Goal: Information Seeking & Learning: Learn about a topic

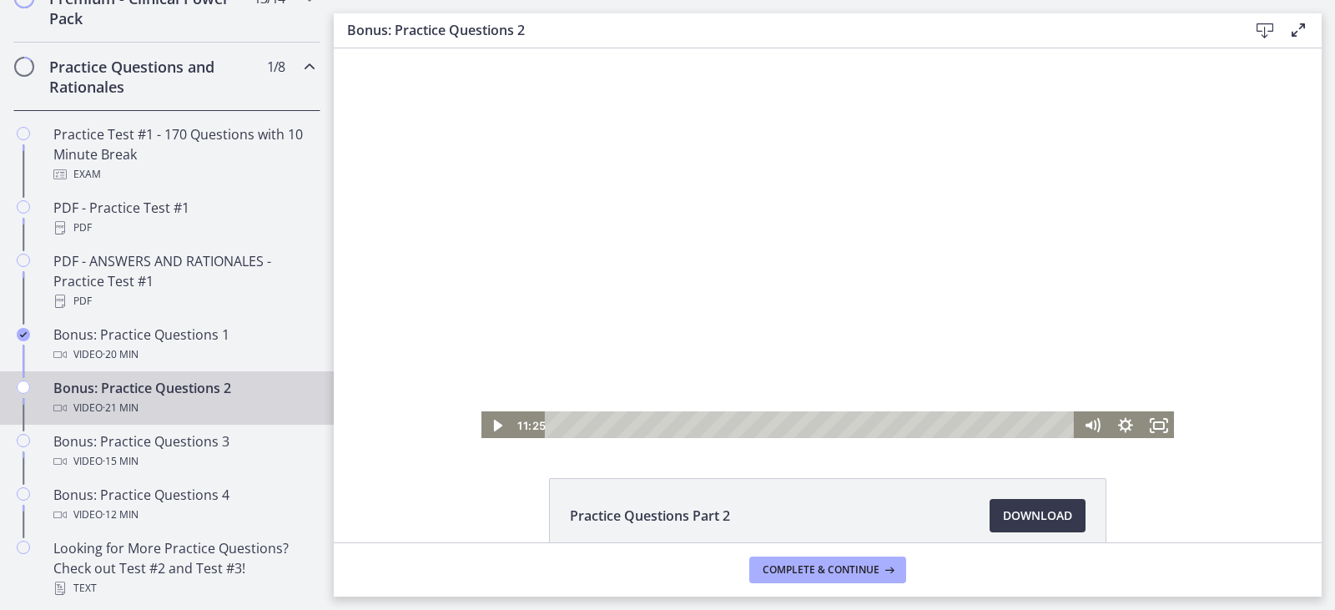
click at [686, 329] on div at bounding box center [828, 243] width 696 height 391
click at [1153, 431] on icon "Fullscreen" at bounding box center [1158, 425] width 33 height 28
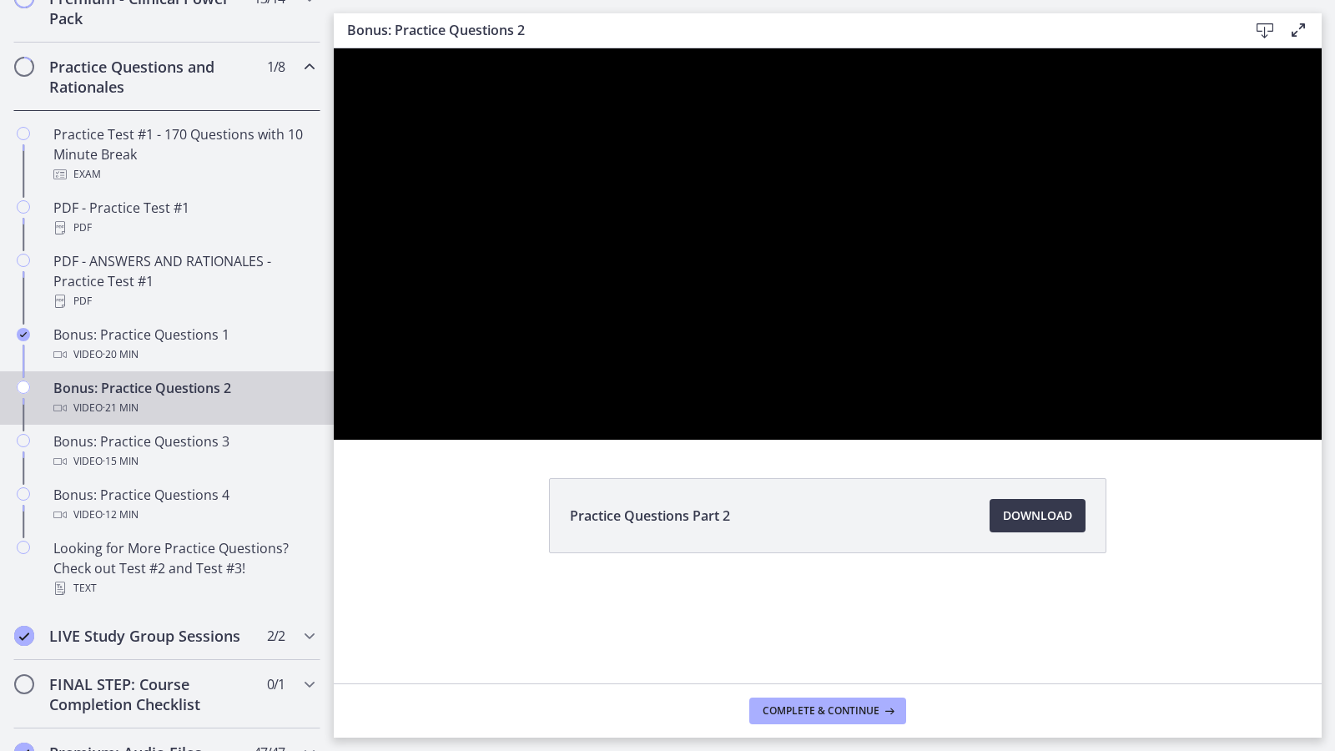
click at [1278, 403] on button "Unfullscreen" at bounding box center [1299, 421] width 43 height 37
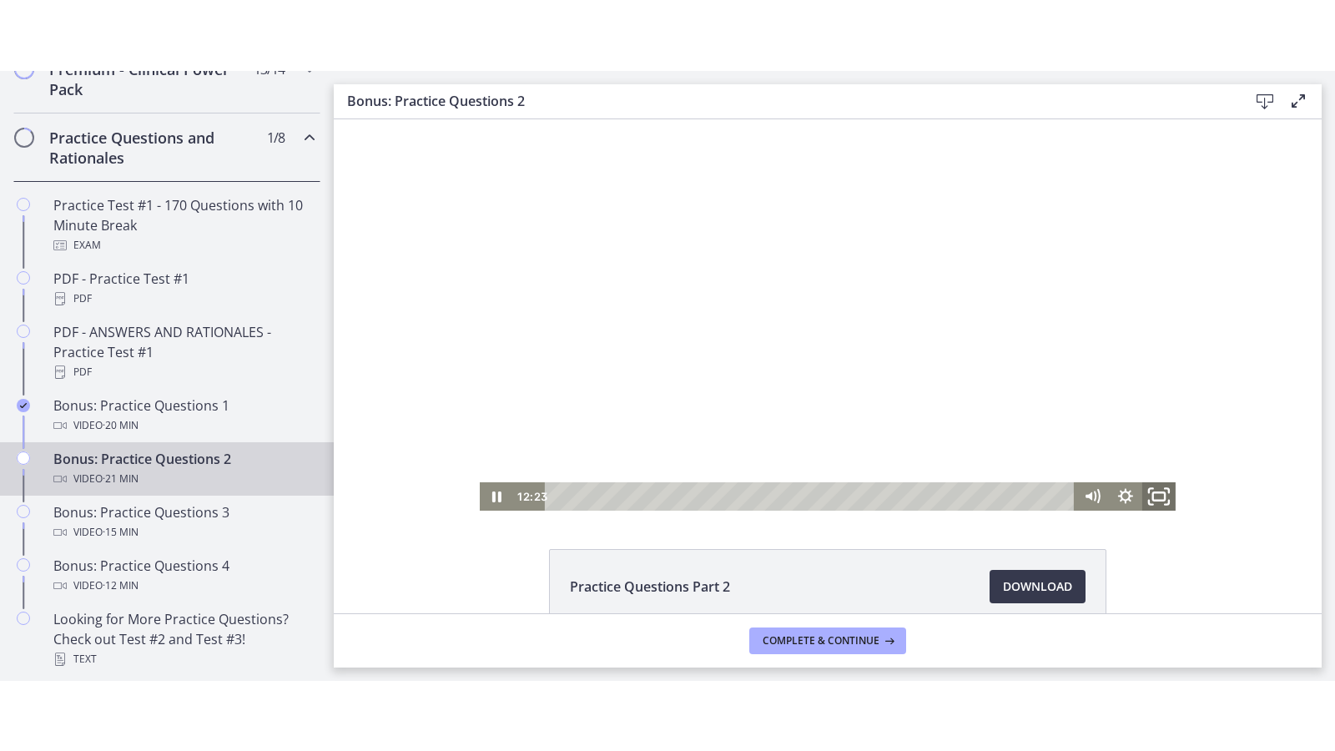
click at [1164, 486] on icon "Fullscreen" at bounding box center [1159, 496] width 40 height 34
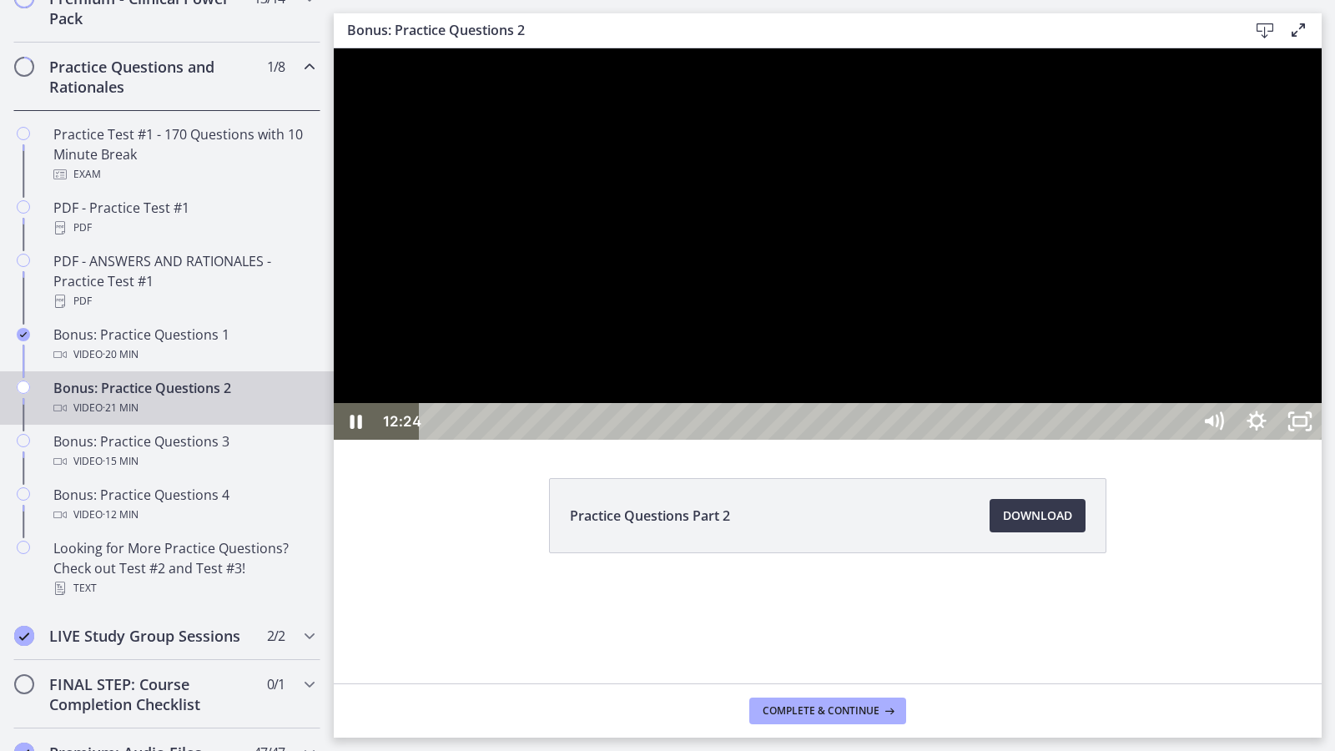
click at [1168, 440] on div at bounding box center [828, 243] width 988 height 391
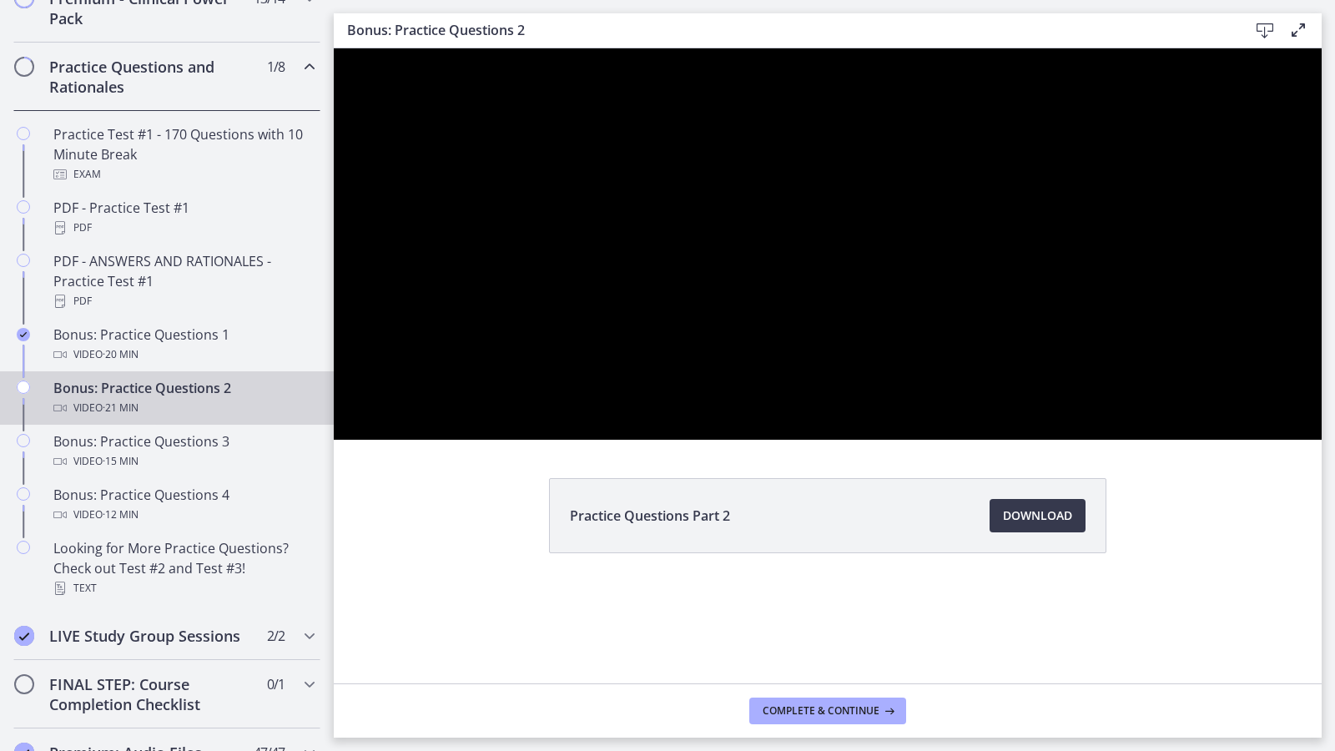
click at [334, 48] on button "Play Video: cls5dnkiv67s72vpoi20.mp4" at bounding box center [334, 48] width 1 height 1
click at [334, 48] on button "Pause: cls5dnkiv67s72vpoi20.mp4" at bounding box center [334, 48] width 1 height 1
click at [334, 48] on button "Play Video: cls5dnkiv67s72vpoi20.mp4" at bounding box center [334, 48] width 1 height 1
click at [334, 48] on button "Pause: cls5dnkiv67s72vpoi20.mp4" at bounding box center [334, 48] width 1 height 1
click at [334, 48] on button "Play Video: cls5dnkiv67s72vpoi20.mp4" at bounding box center [334, 48] width 1 height 1
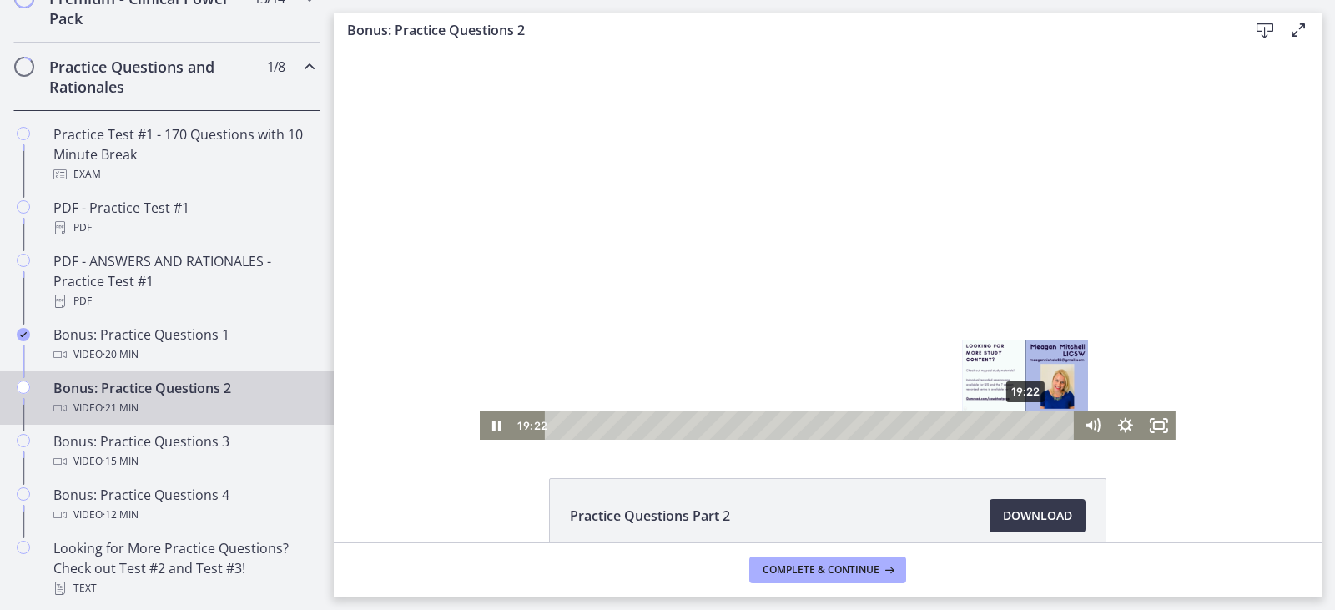
click at [1020, 423] on div "19:22" at bounding box center [812, 425] width 510 height 28
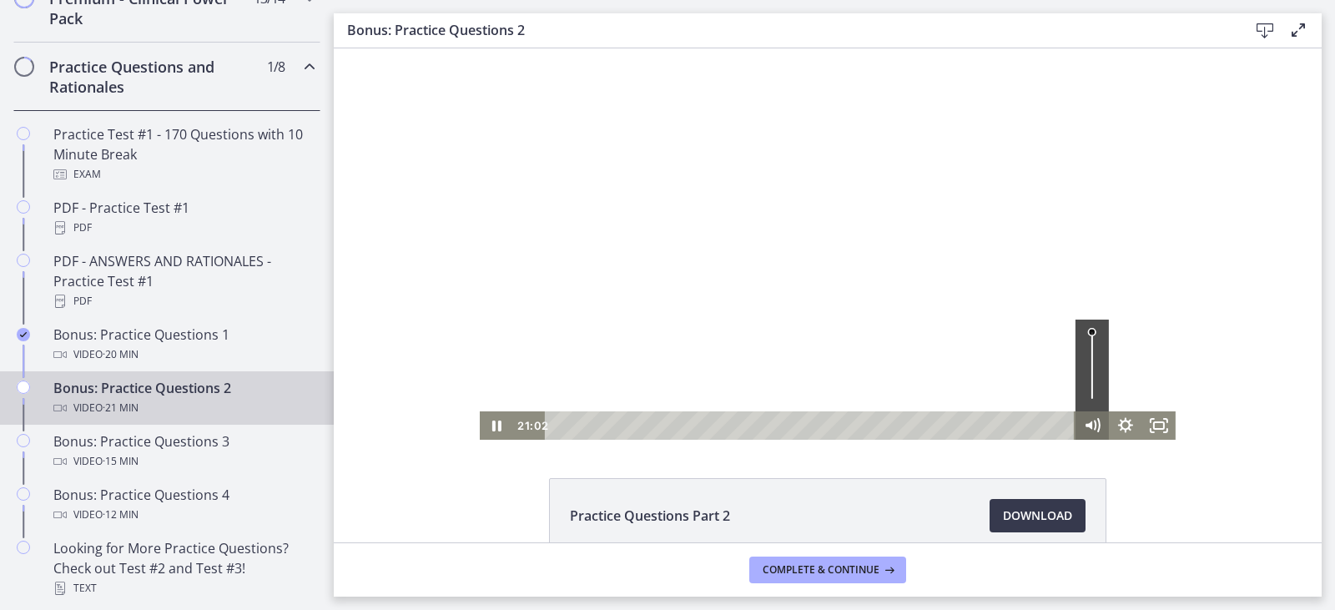
click at [1089, 422] on div "21:02 21:02" at bounding box center [828, 425] width 696 height 28
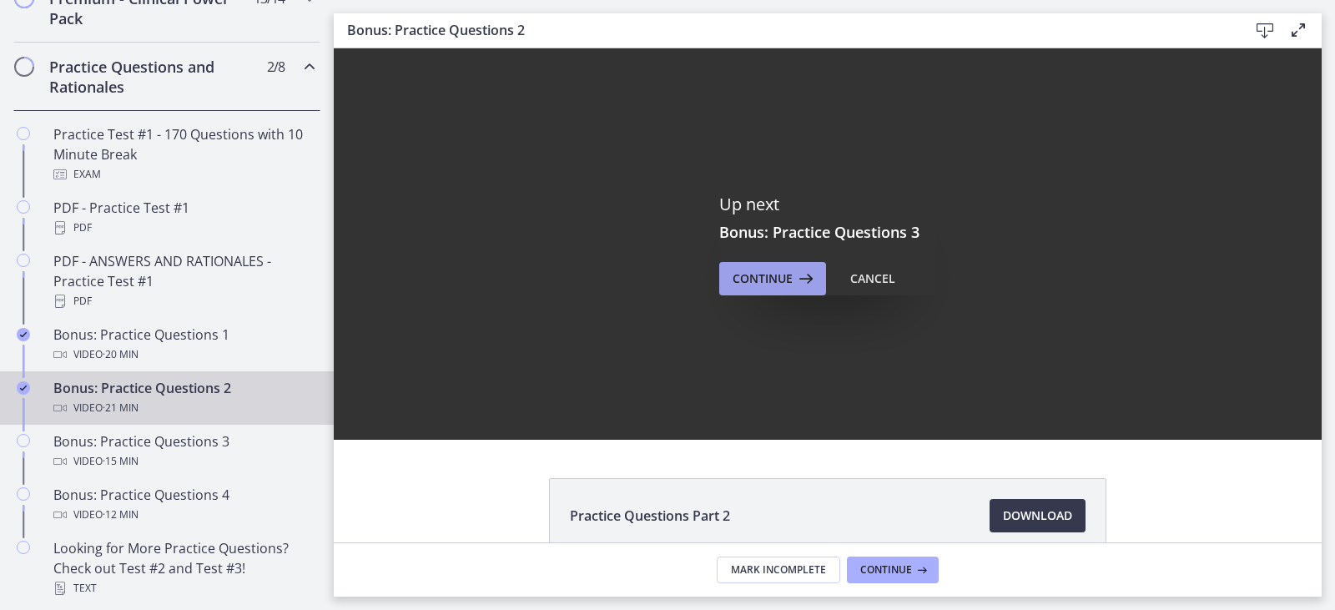
click at [759, 285] on span "Continue" at bounding box center [762, 279] width 60 height 20
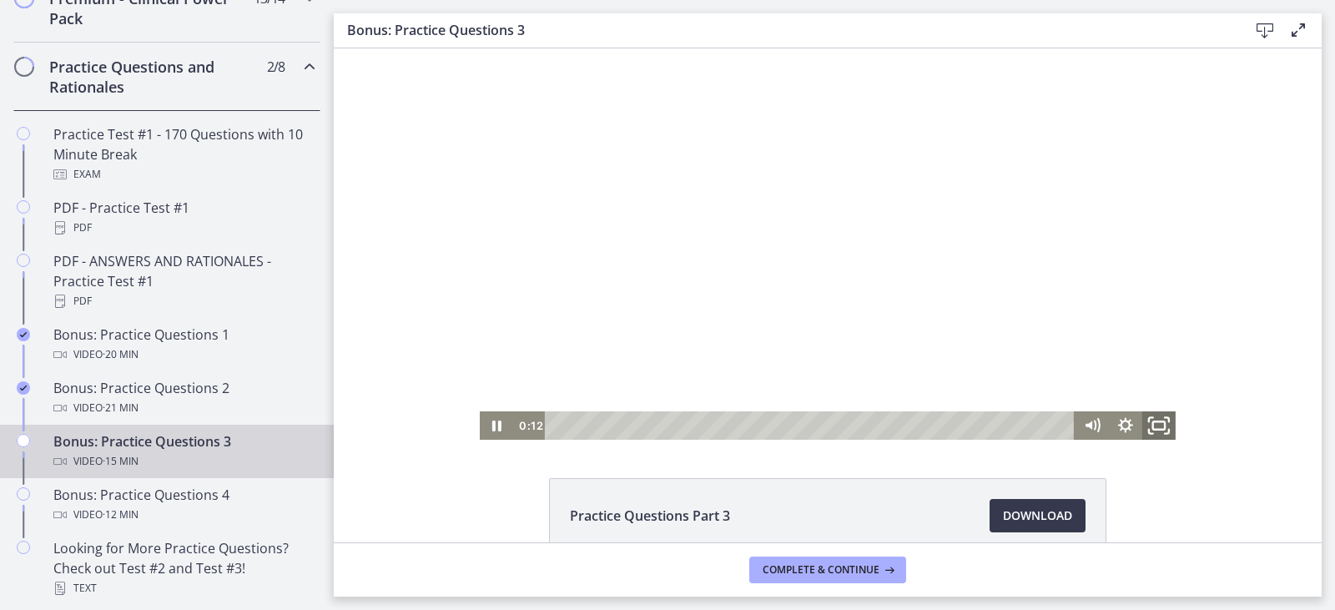
click at [1153, 428] on icon "Fullscreen" at bounding box center [1159, 426] width 40 height 34
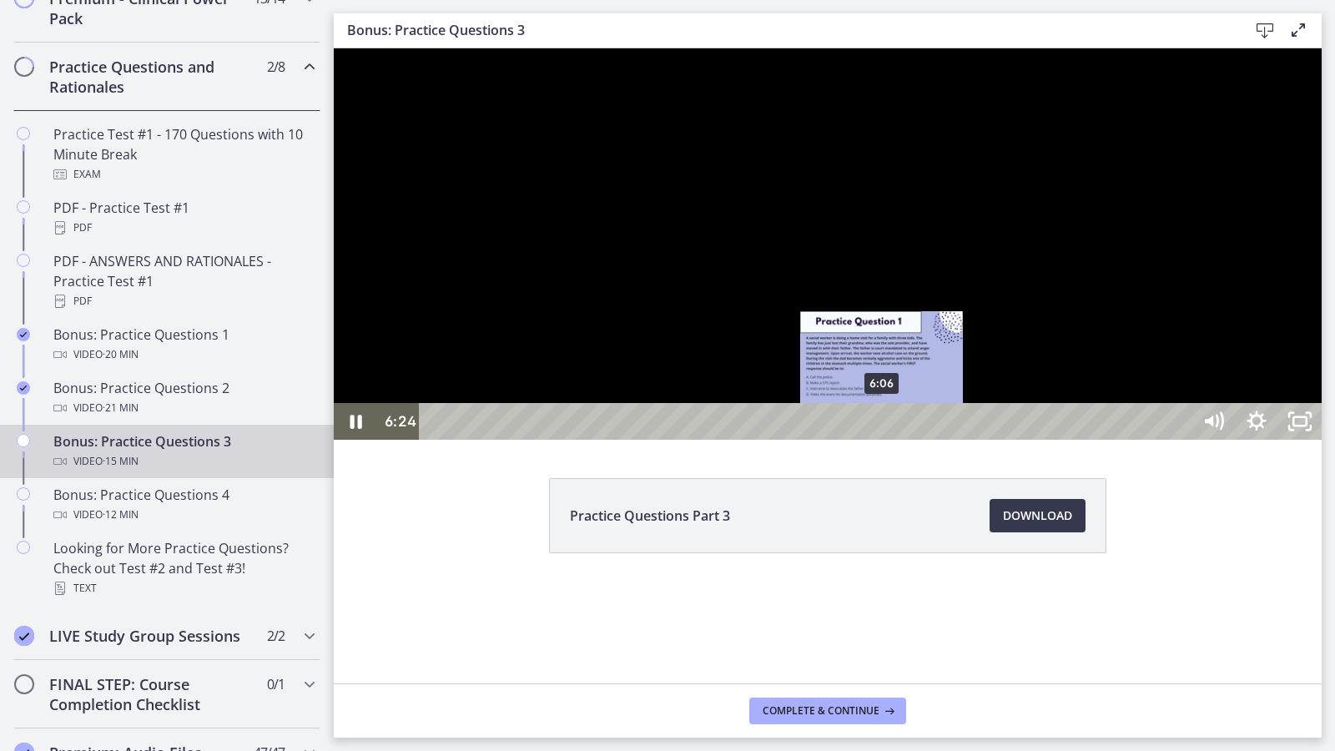
click at [882, 440] on div "6:06" at bounding box center [808, 421] width 746 height 37
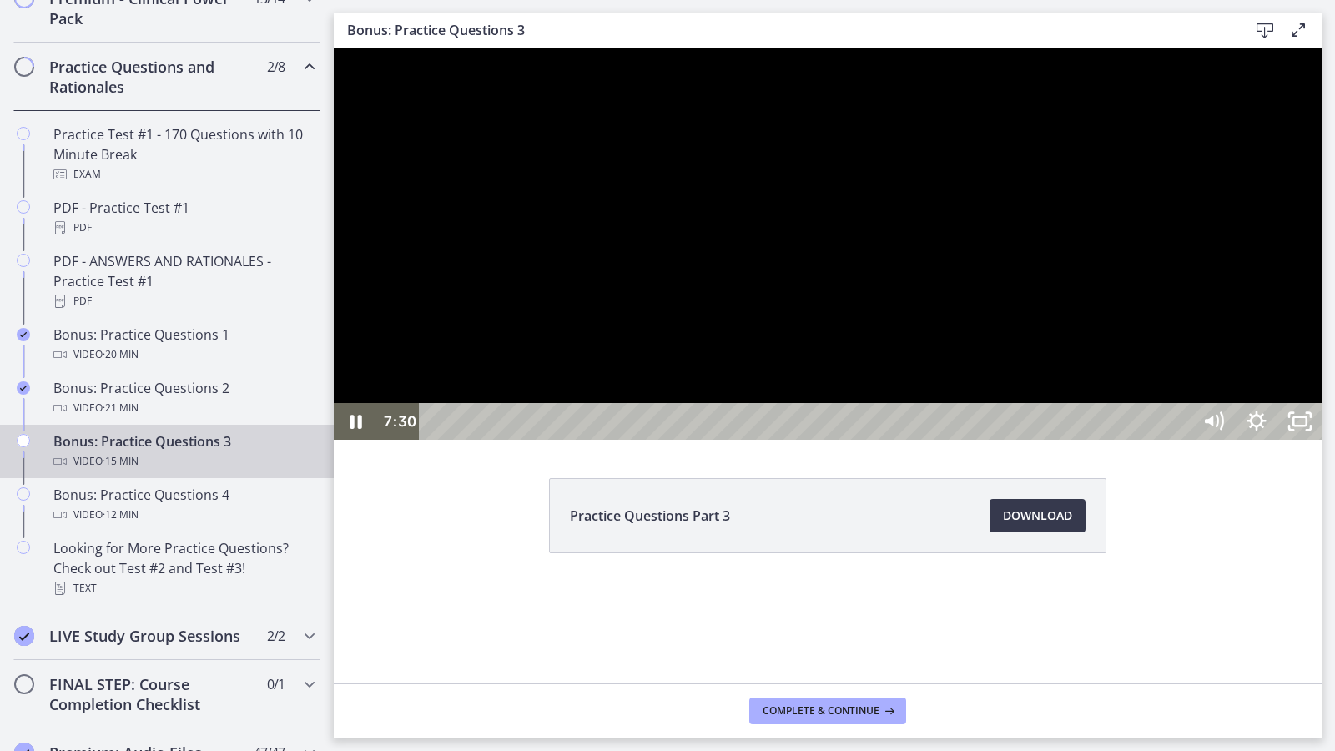
click at [1053, 384] on div at bounding box center [828, 243] width 988 height 391
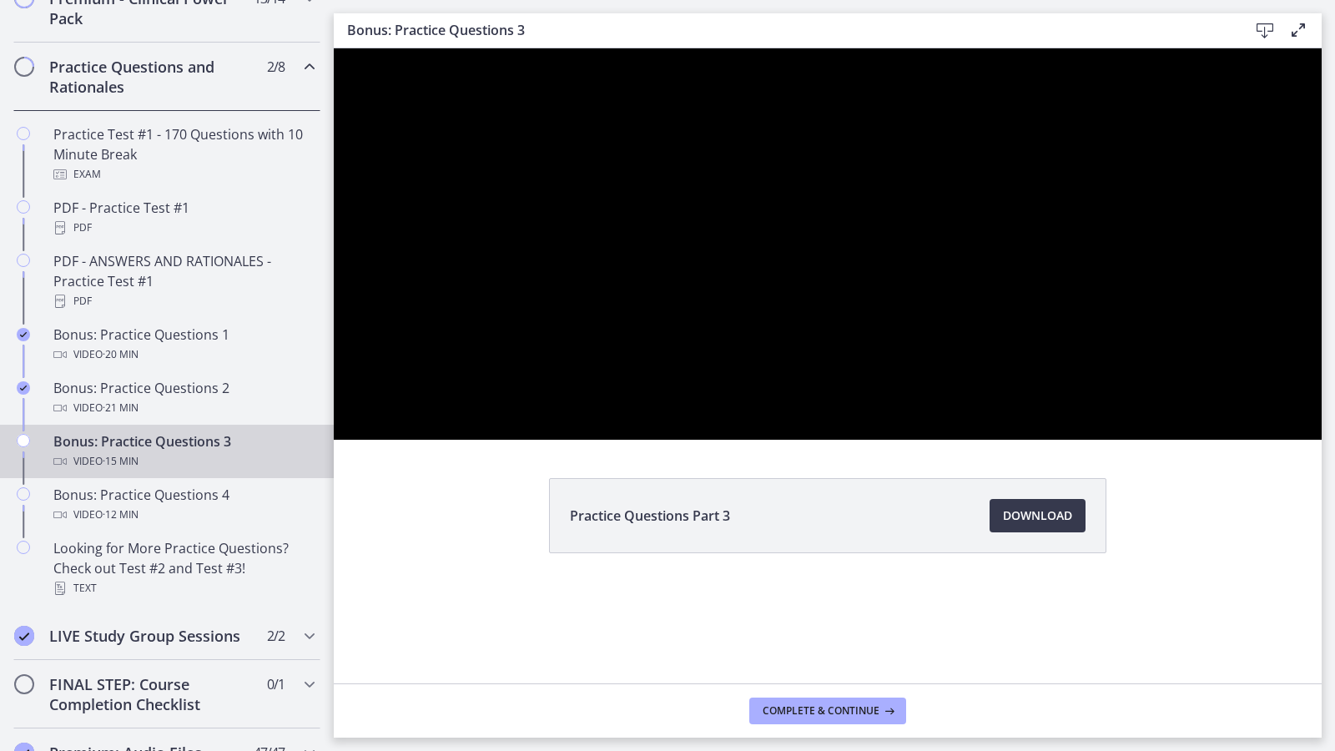
click at [1053, 384] on div at bounding box center [828, 243] width 988 height 391
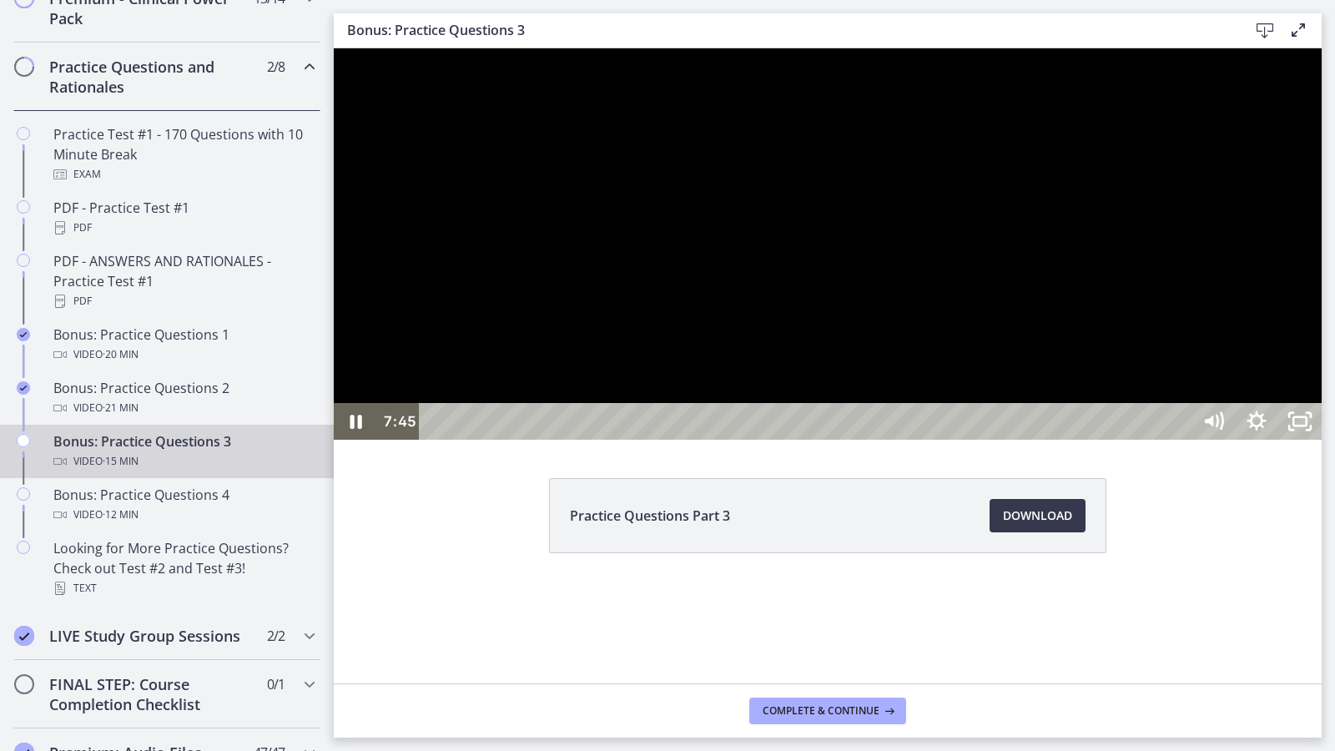
click at [863, 440] on div at bounding box center [828, 243] width 988 height 391
click at [334, 48] on button "Play Video: cls5ee8rkbac72sj77k0.mp4" at bounding box center [334, 48] width 1 height 1
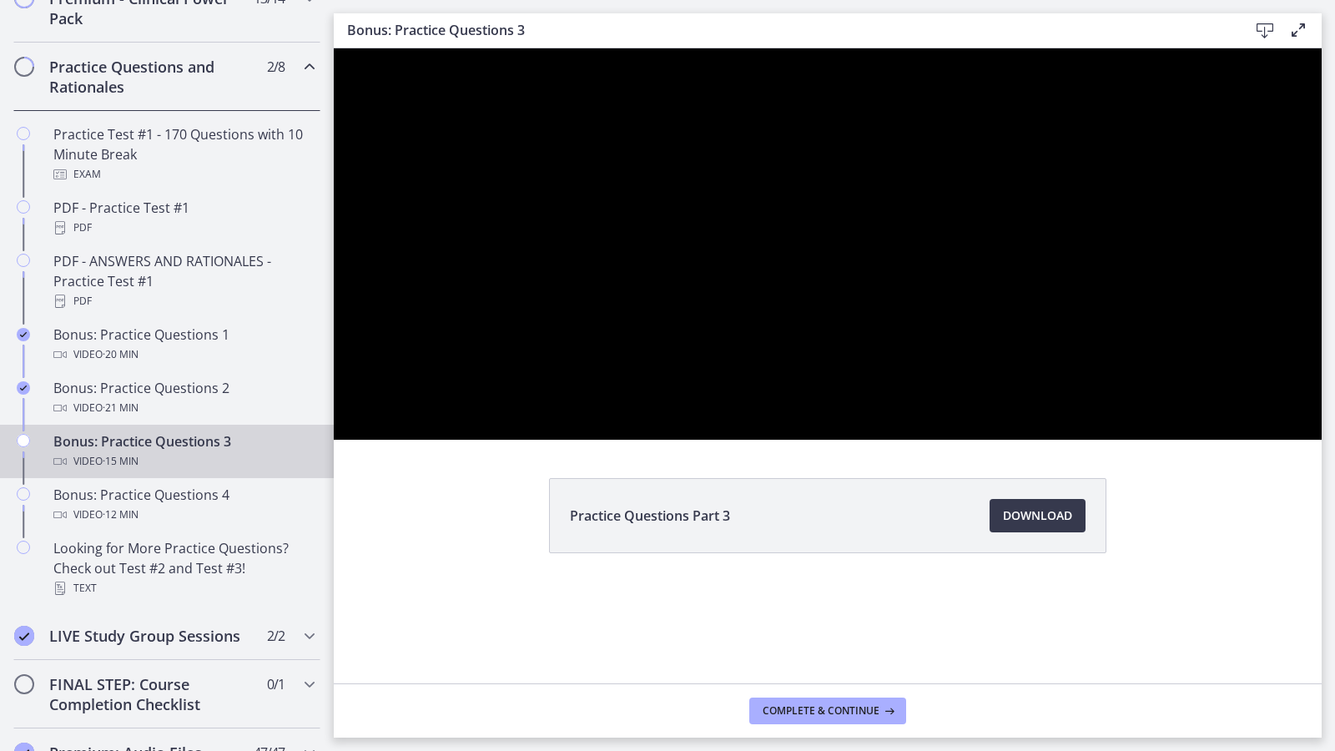
click at [334, 48] on button "Pause: cls5ee8rkbac72sj77k0.mp4" at bounding box center [334, 48] width 1 height 1
click at [334, 48] on button "Play Video: cls5ee8rkbac72sj77k0.mp4" at bounding box center [334, 48] width 1 height 1
click at [334, 48] on button "Pause: cls5ee8rkbac72sj77k0.mp4" at bounding box center [334, 48] width 1 height 1
click at [334, 48] on button "Play Video: cls5ee8rkbac72sj77k0.mp4" at bounding box center [334, 48] width 1 height 1
click at [334, 48] on button "Pause: cls5ee8rkbac72sj77k0.mp4" at bounding box center [334, 48] width 1 height 1
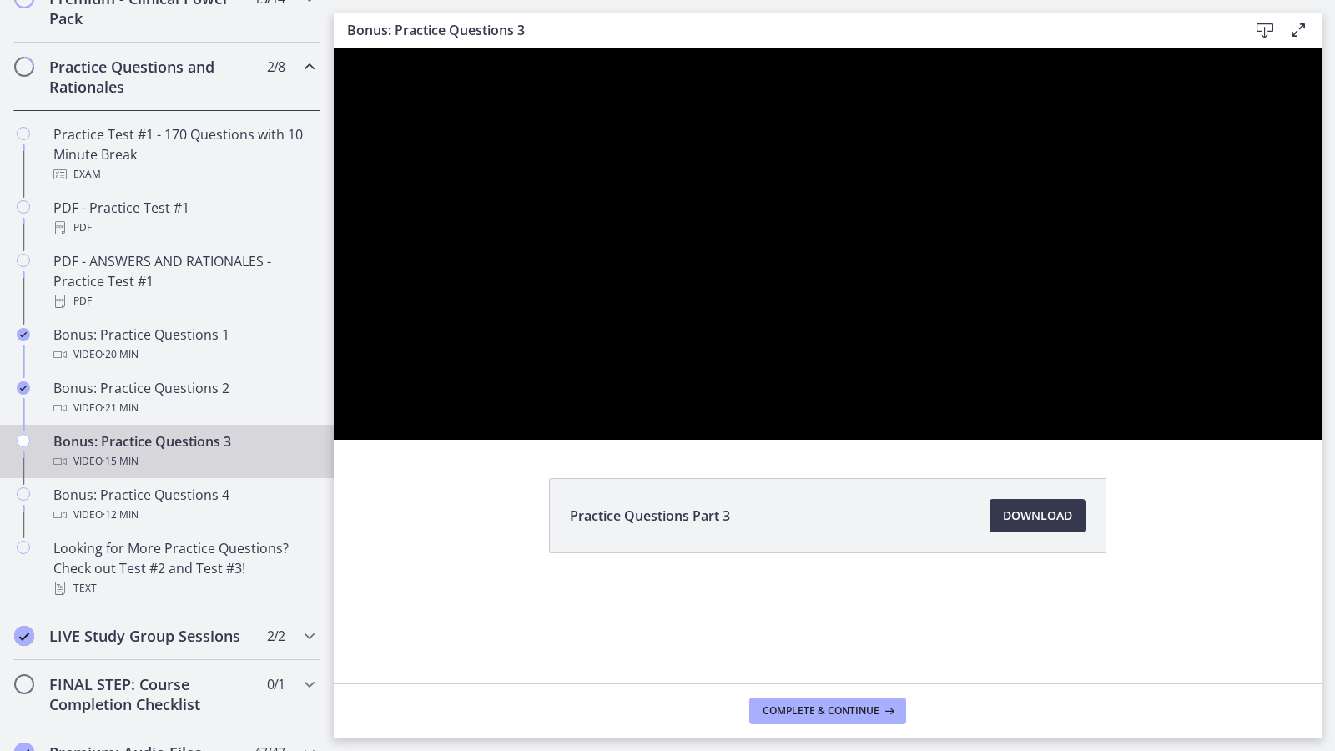
click at [334, 48] on button "Play Video: cls5ee8rkbac72sj77k0.mp4" at bounding box center [334, 48] width 1 height 1
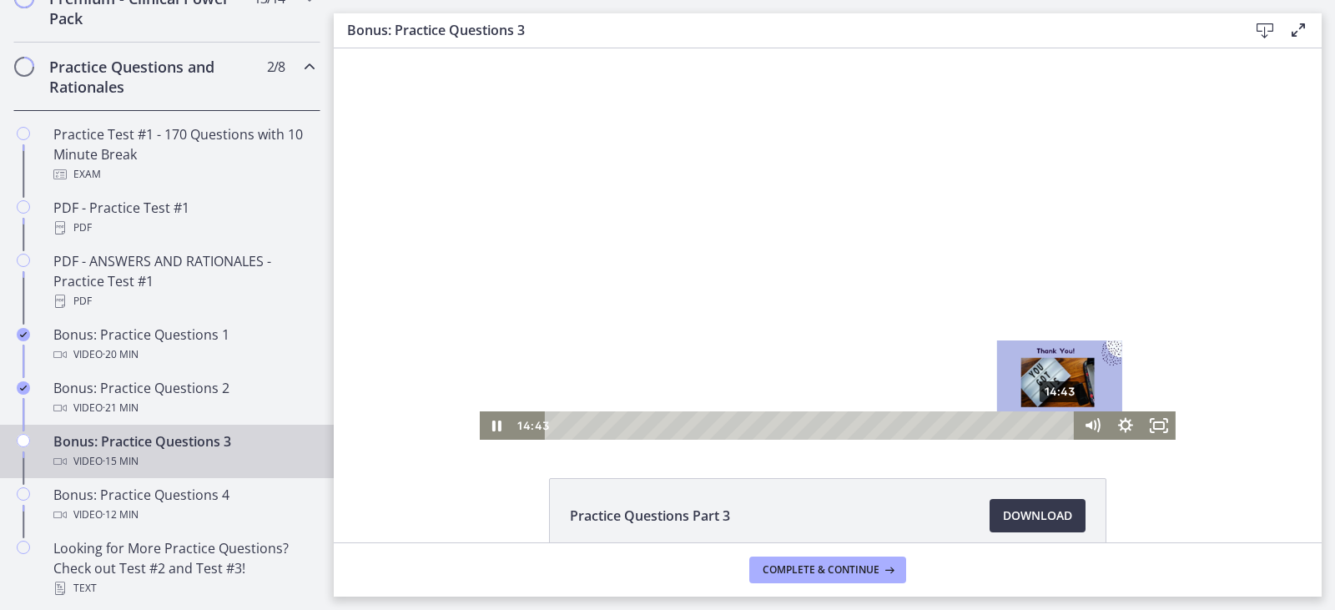
click at [1055, 430] on div "14:43" at bounding box center [812, 425] width 510 height 28
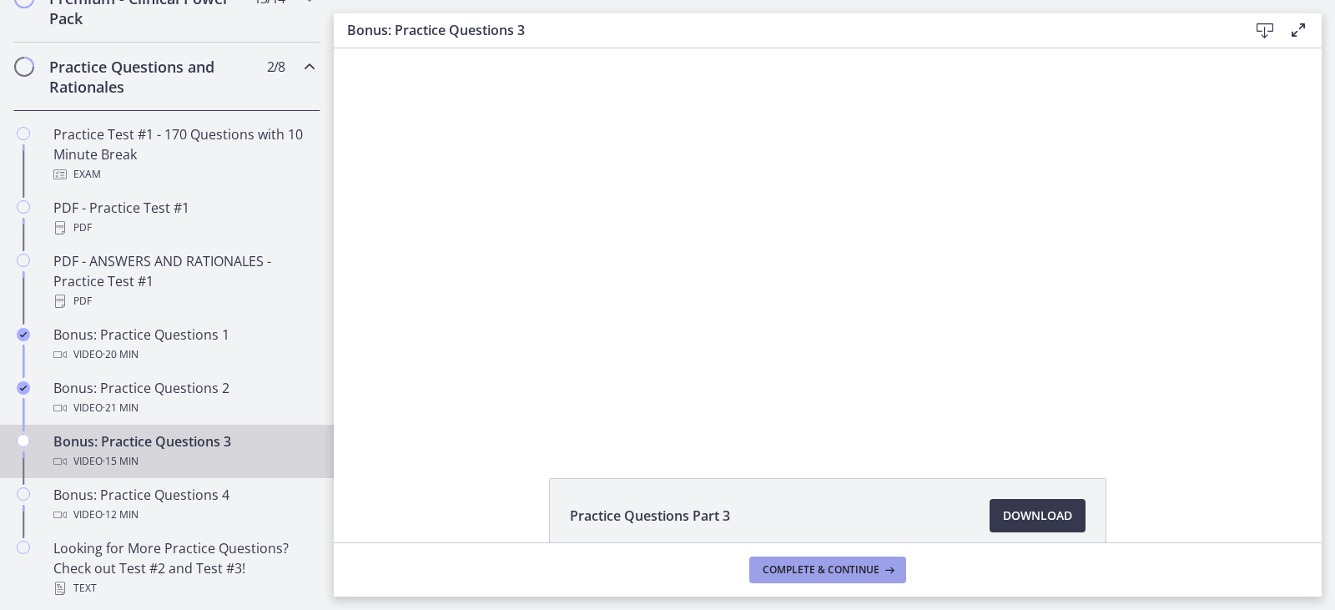
click at [872, 572] on span "Complete & continue" at bounding box center [820, 569] width 117 height 13
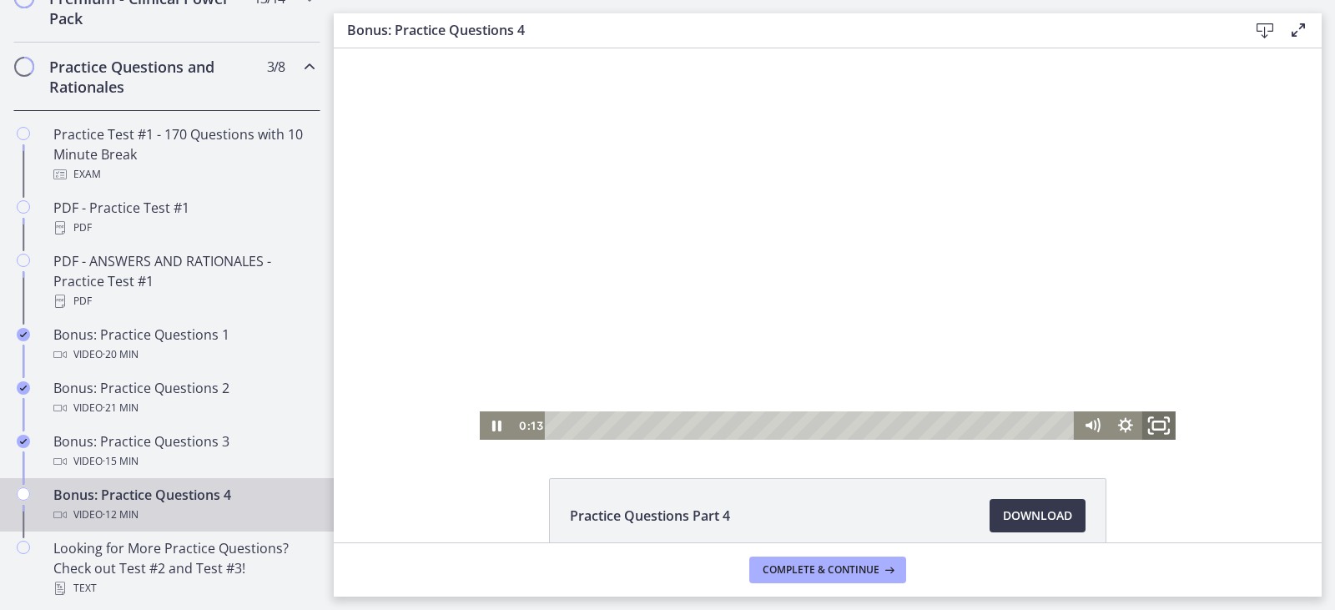
click at [1161, 426] on icon "Fullscreen" at bounding box center [1159, 426] width 40 height 34
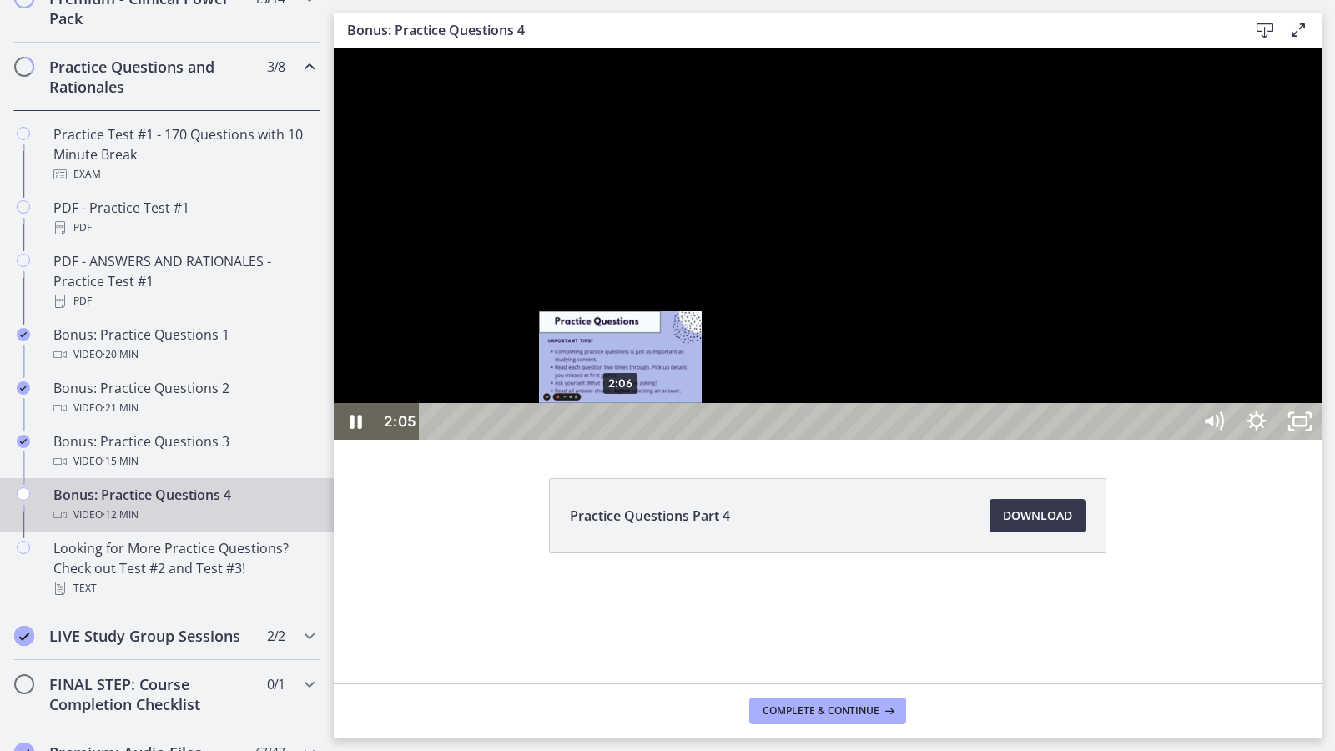
click at [621, 428] on div "Playbar" at bounding box center [617, 421] width 13 height 13
click at [626, 428] on div "Playbar" at bounding box center [626, 421] width 13 height 13
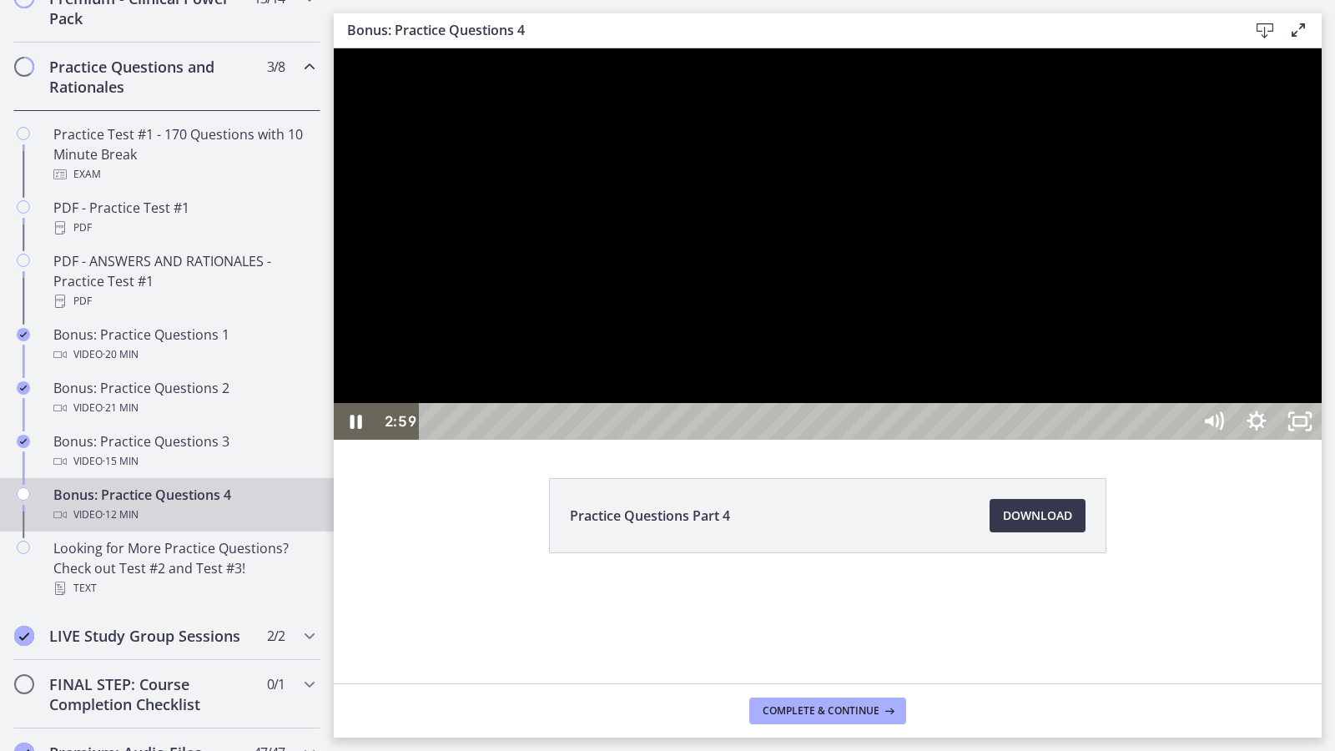
click at [812, 435] on div at bounding box center [828, 243] width 988 height 391
